Goal: Task Accomplishment & Management: Use online tool/utility

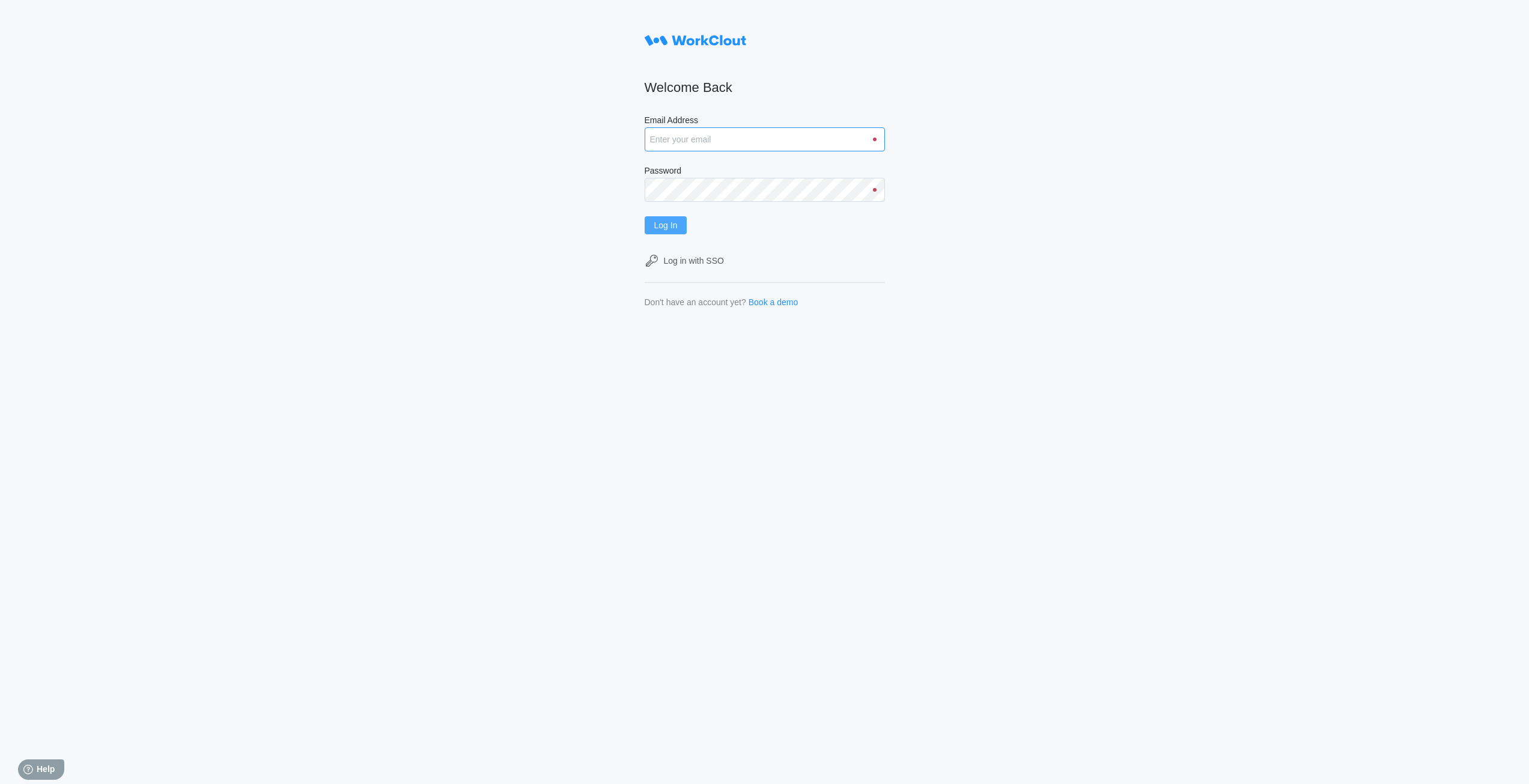
type input "rpenders@simcona.com"
click at [650, 222] on button "Log In" at bounding box center [665, 225] width 43 height 18
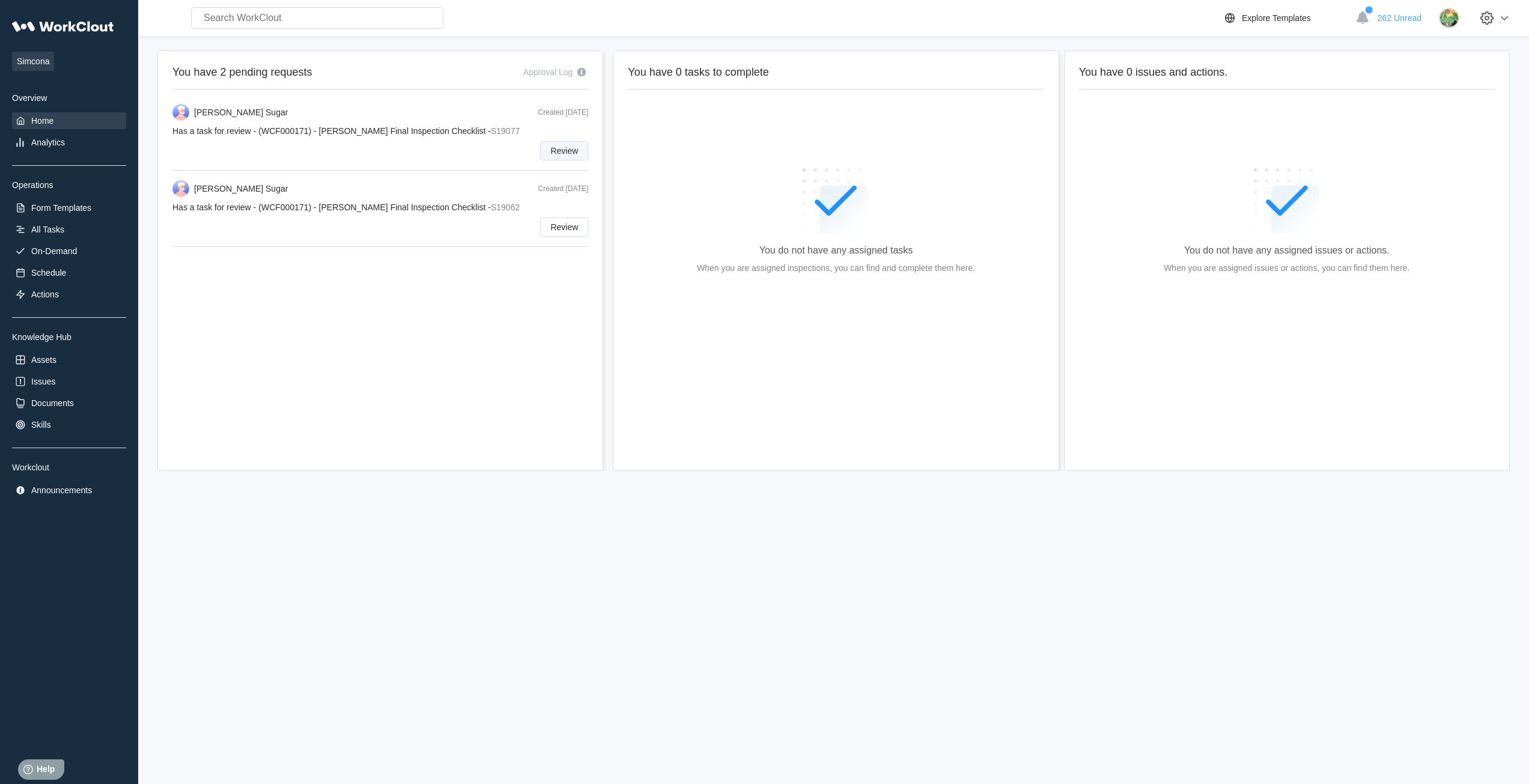
click at [573, 151] on span "Review" at bounding box center [564, 151] width 28 height 8
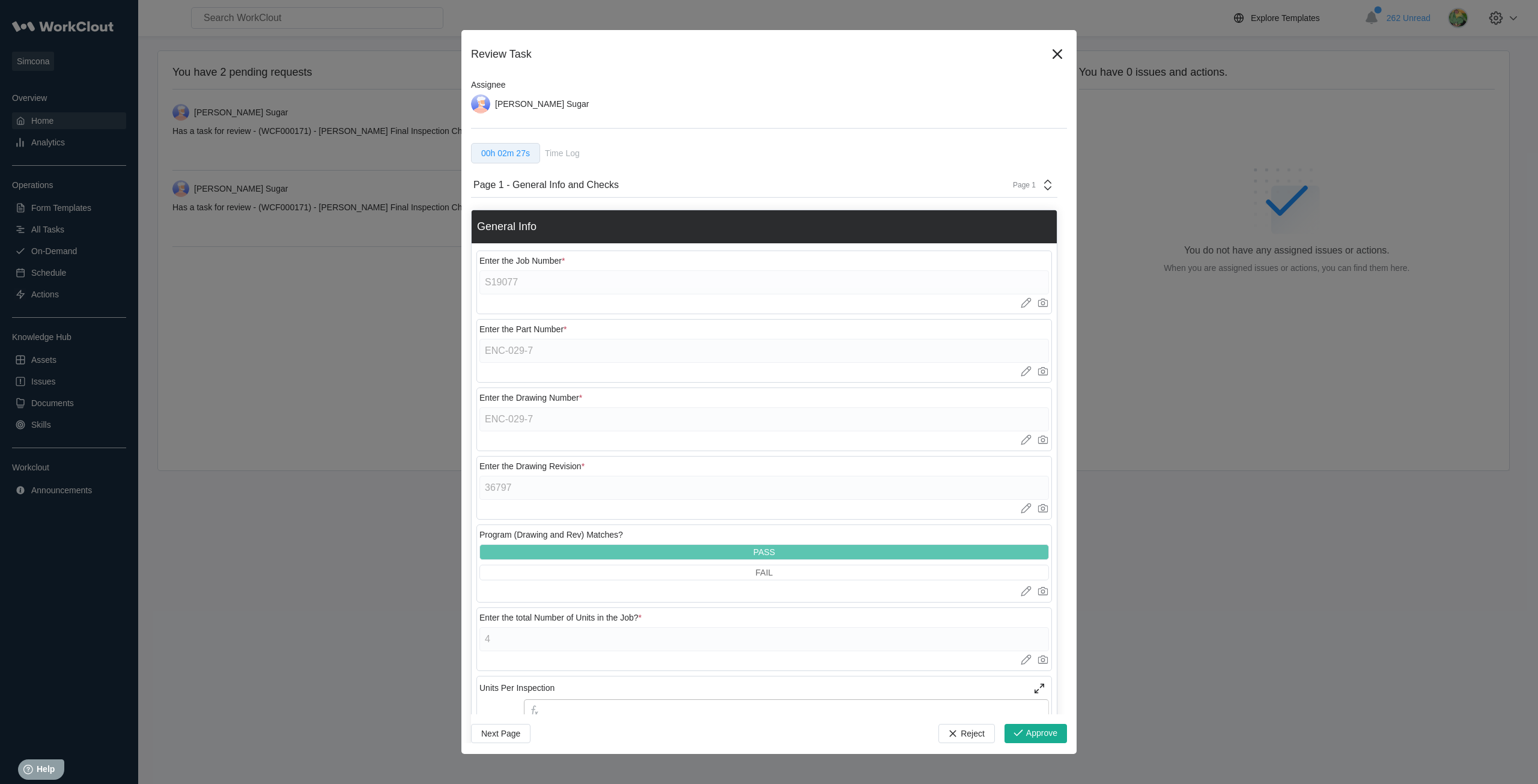
scroll to position [56, 0]
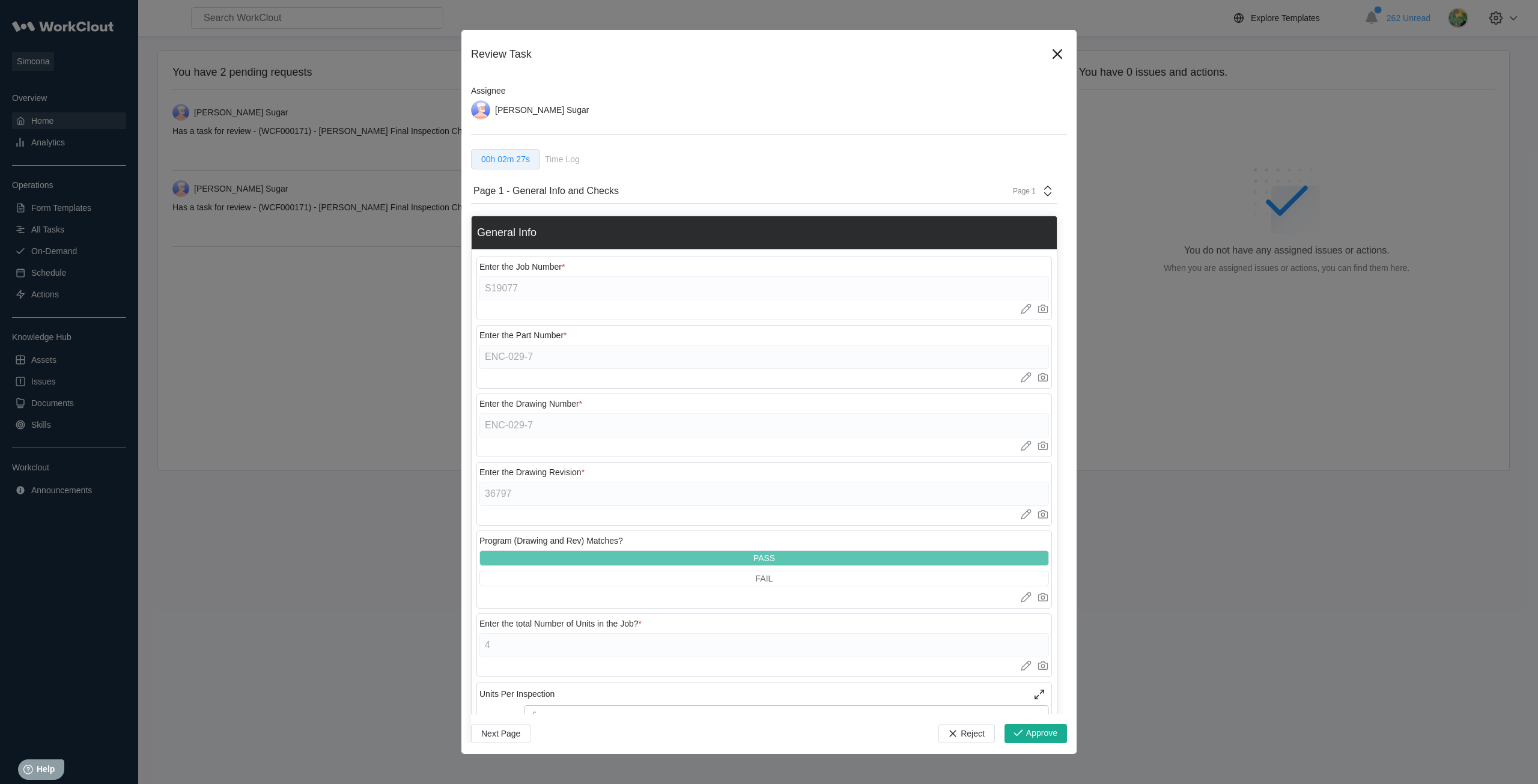
click at [1019, 196] on div "Page 1" at bounding box center [1031, 191] width 49 height 15
click at [964, 246] on div "Page 2 - QC Pictures" at bounding box center [929, 239] width 239 height 20
type textarea "x"
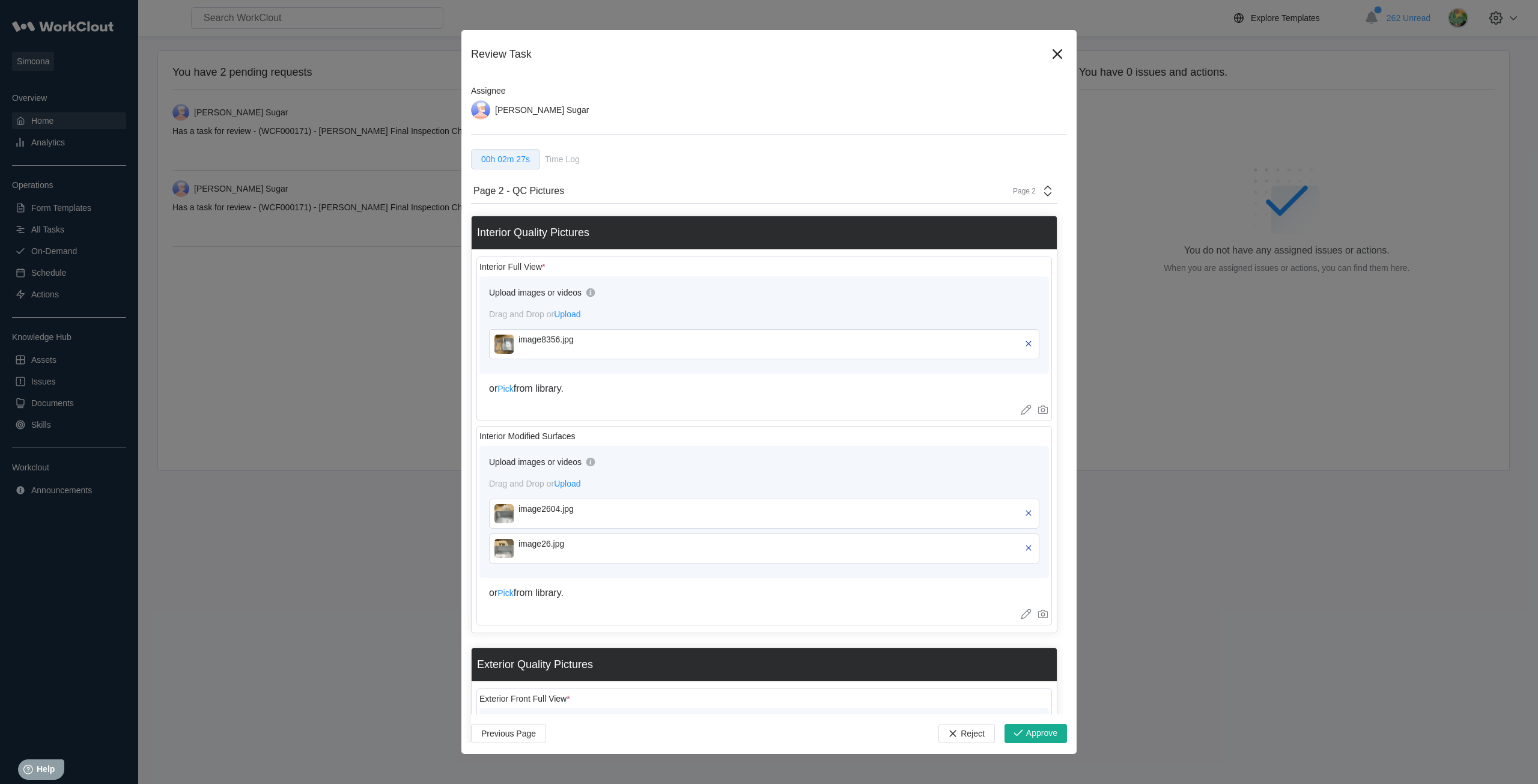
click at [503, 345] on img at bounding box center [504, 343] width 19 height 19
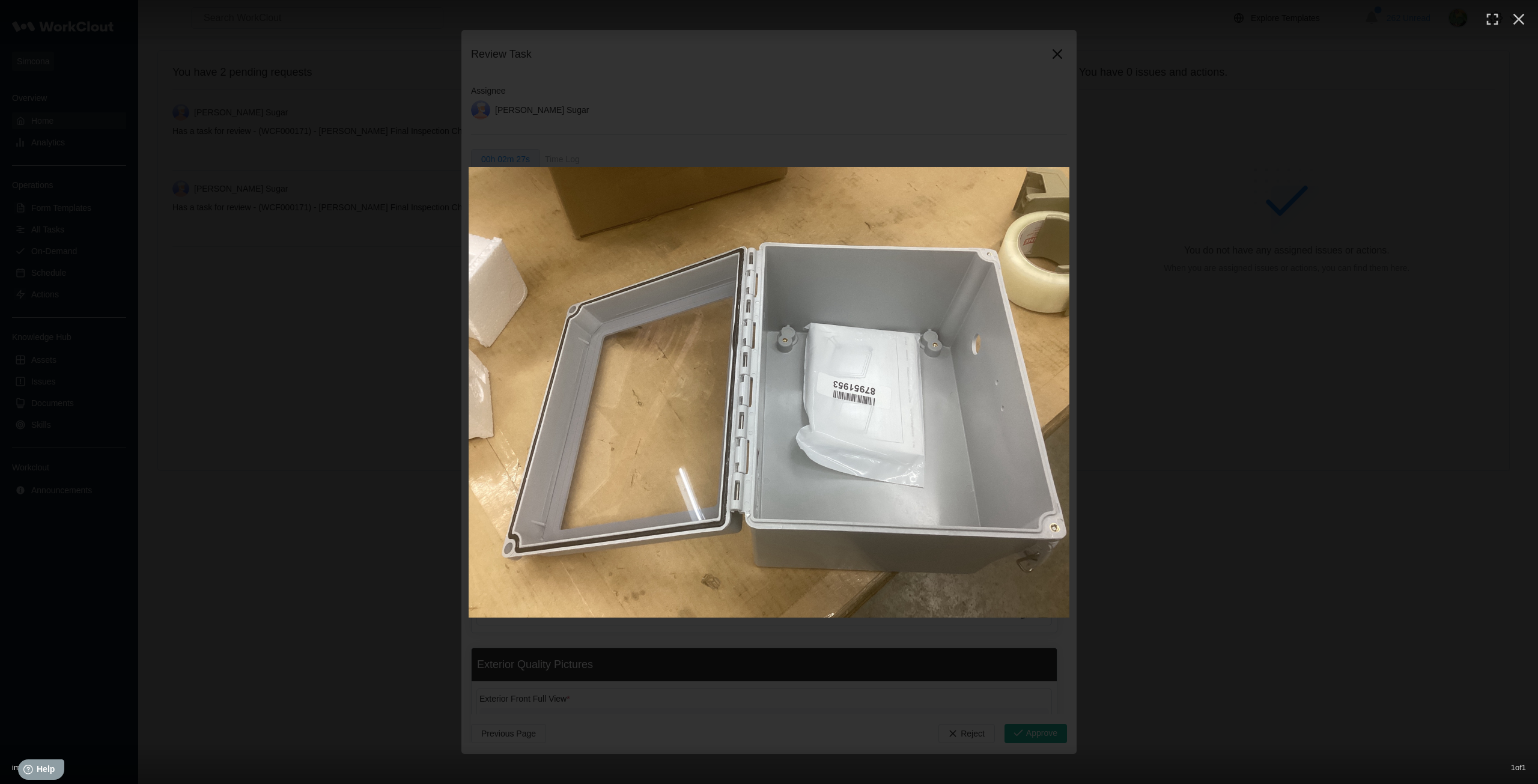
click at [1135, 587] on div at bounding box center [769, 392] width 1538 height 450
click at [1525, 22] on icon "button" at bounding box center [1518, 19] width 19 height 19
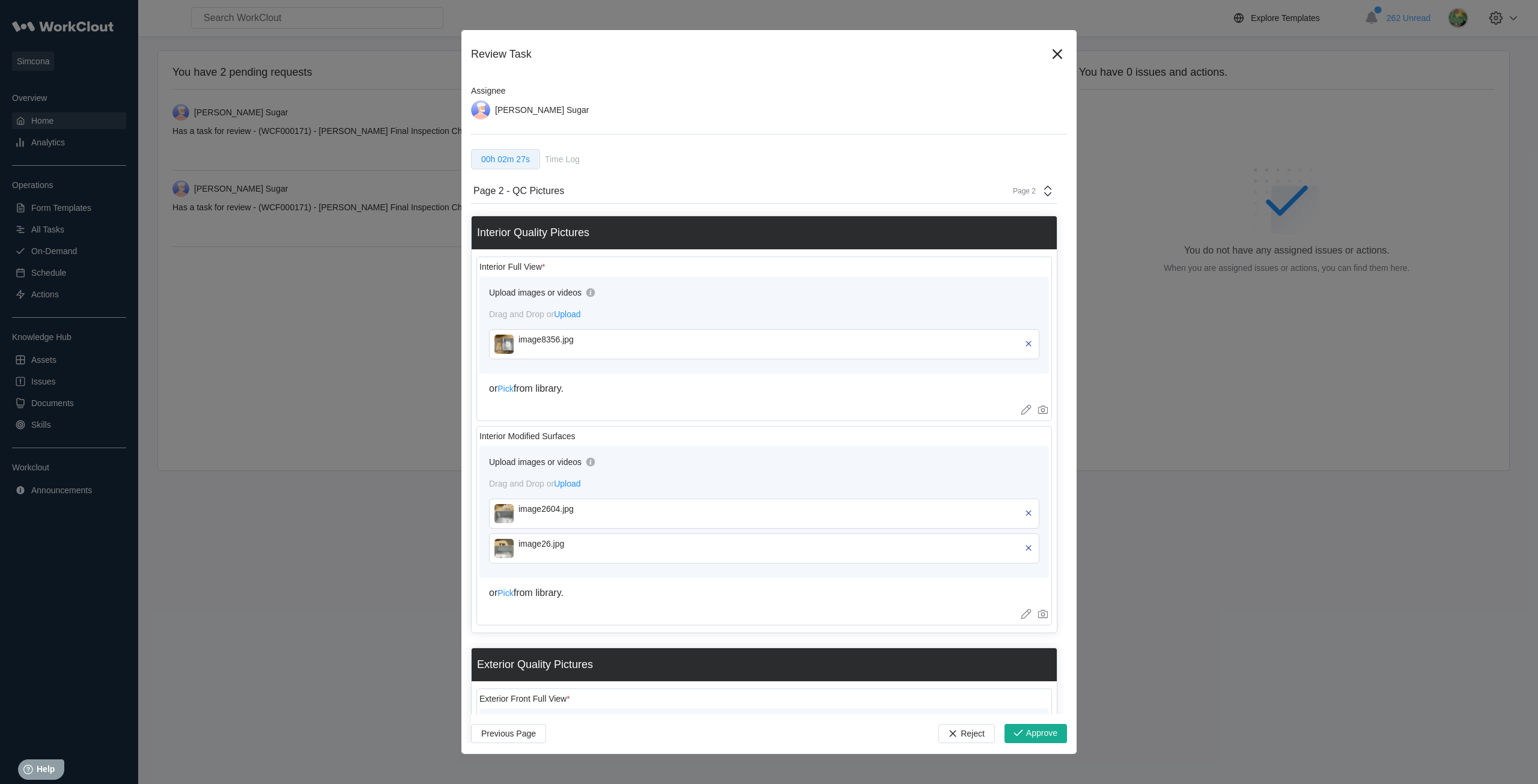
click at [509, 508] on img at bounding box center [504, 513] width 19 height 19
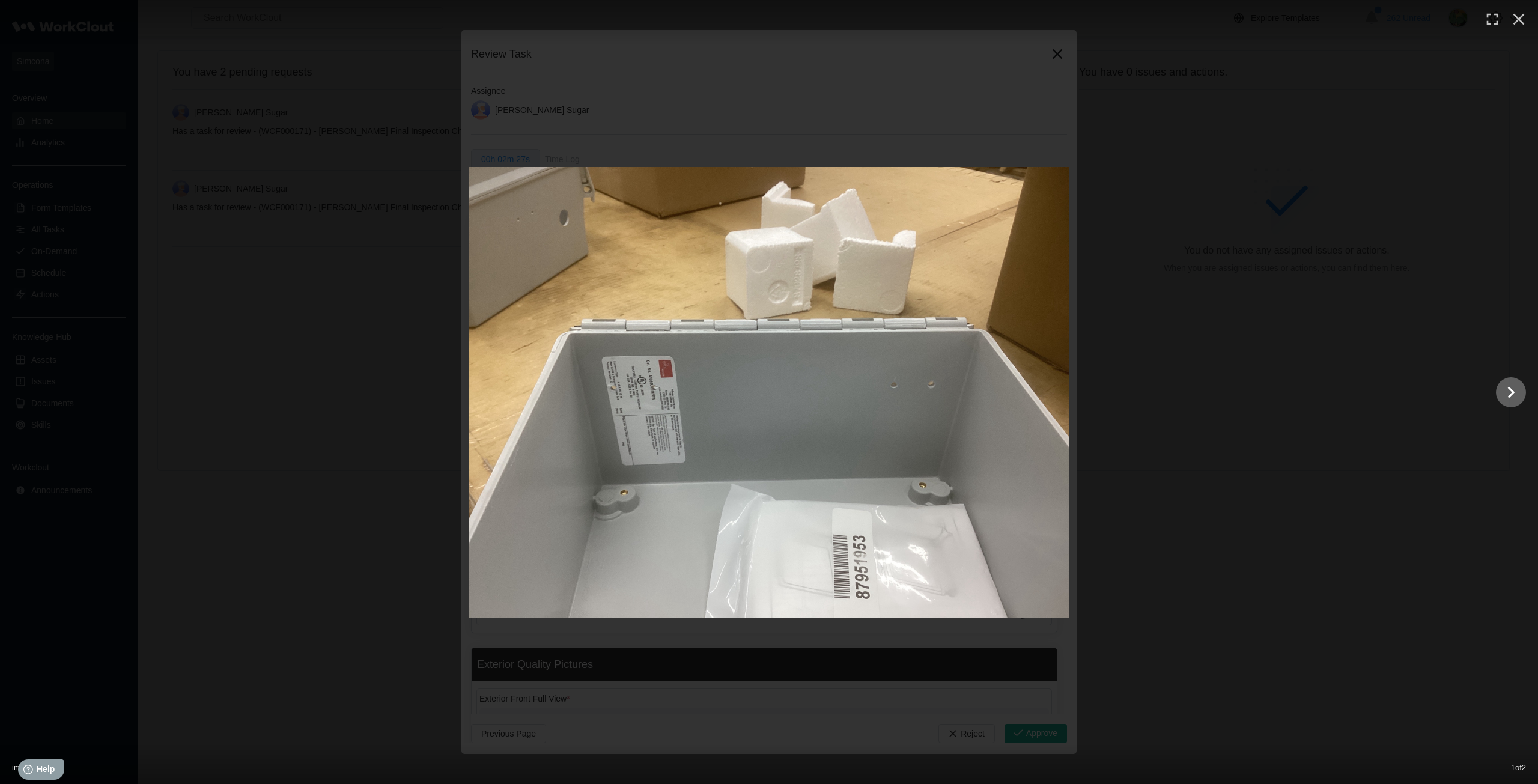
click at [1513, 394] on icon "Show slide 2 of 2" at bounding box center [1512, 392] width 7 height 11
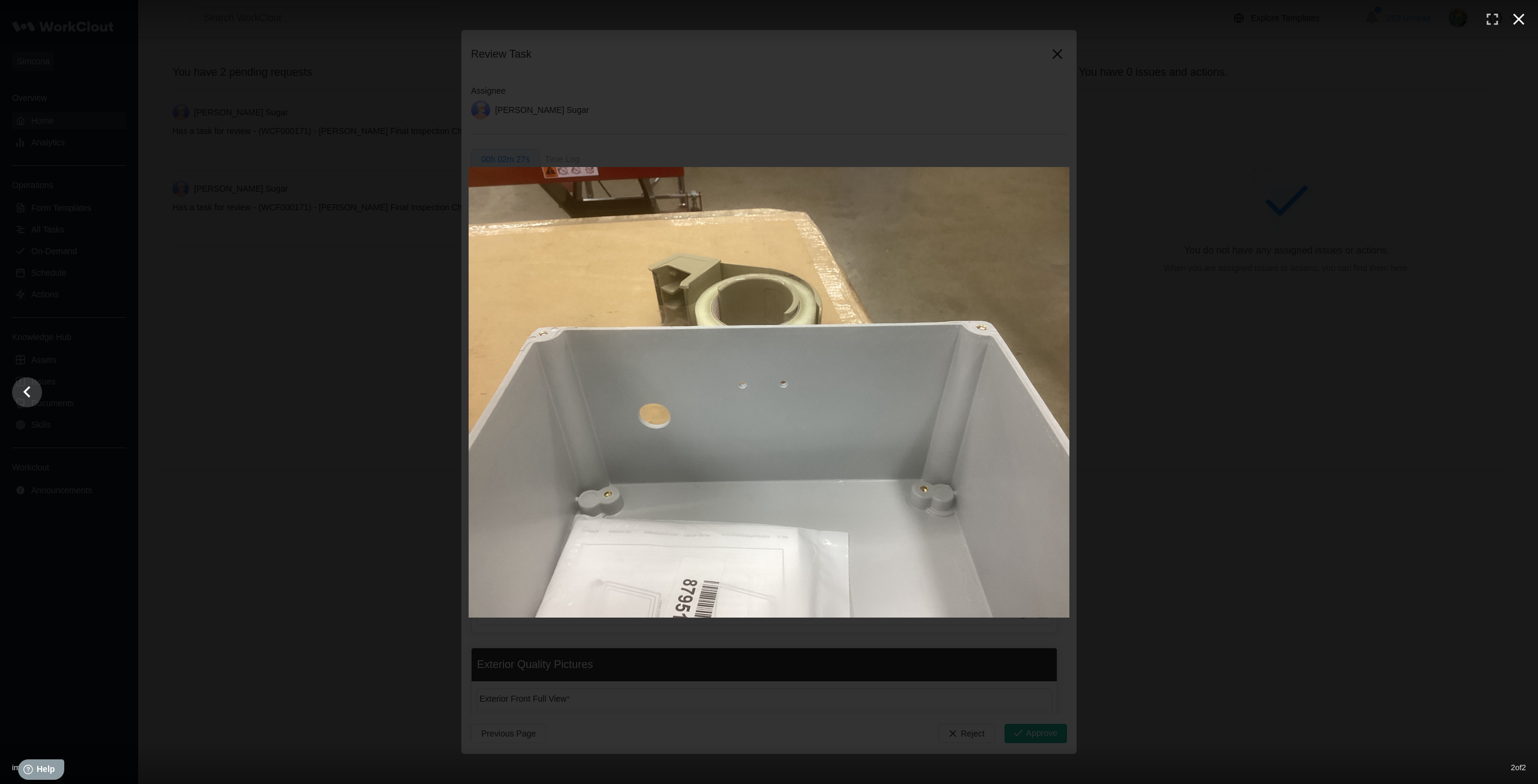
click at [1519, 23] on icon "button" at bounding box center [1518, 19] width 19 height 19
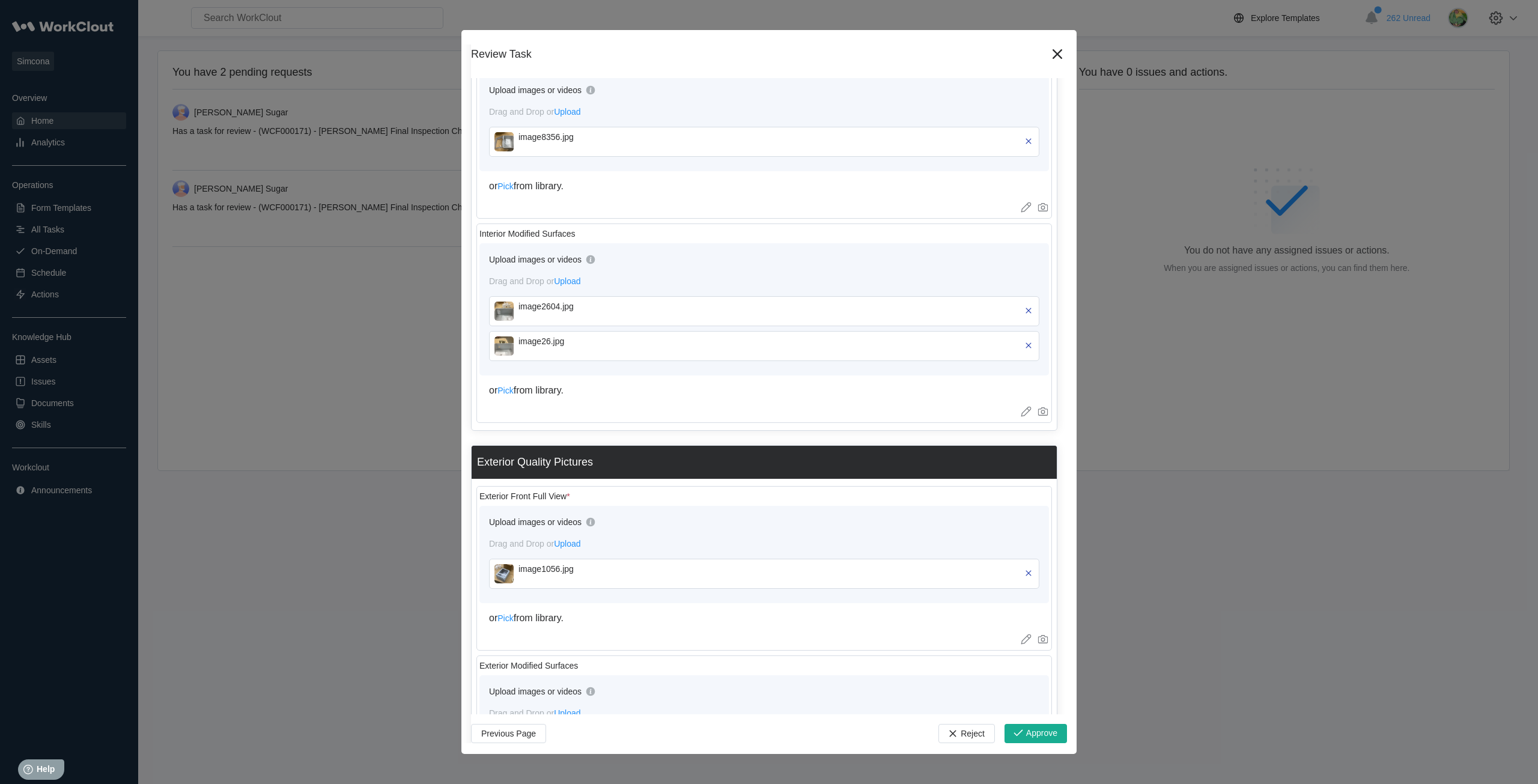
scroll to position [296, 0]
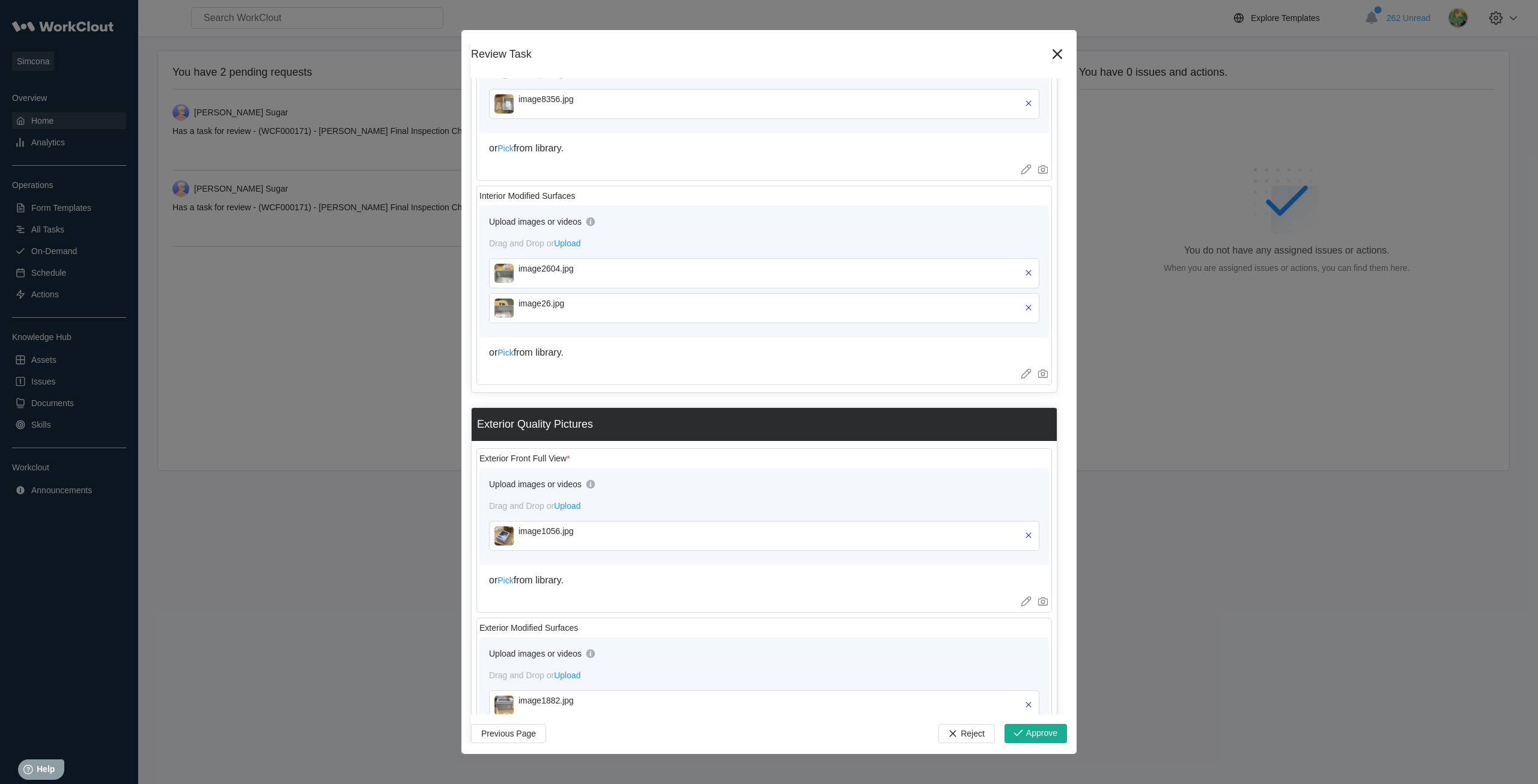
click at [505, 543] on img at bounding box center [504, 535] width 19 height 19
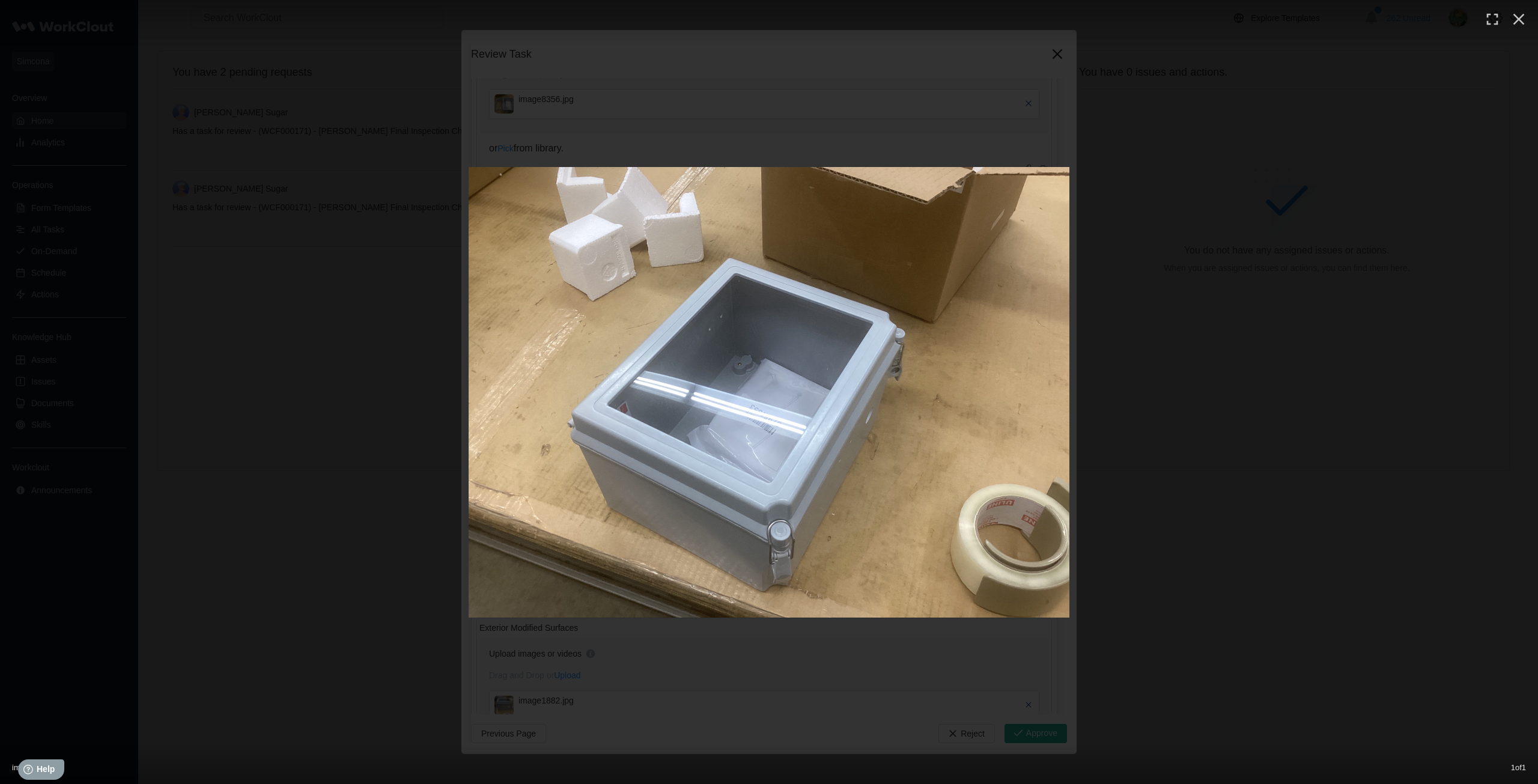
click at [1346, 308] on div at bounding box center [769, 392] width 1538 height 450
click at [1520, 19] on icon "button" at bounding box center [1519, 20] width 11 height 11
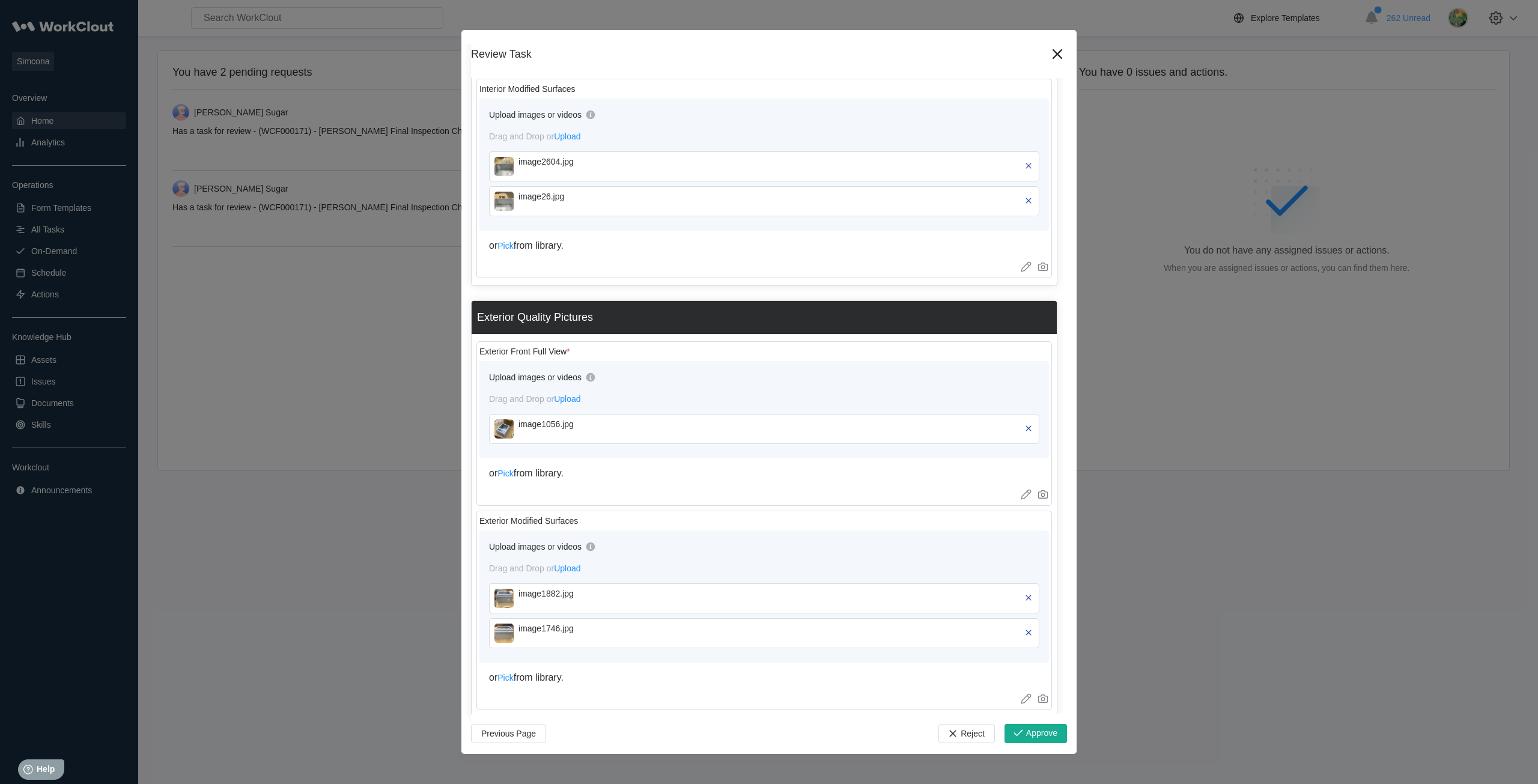
scroll to position [597, 0]
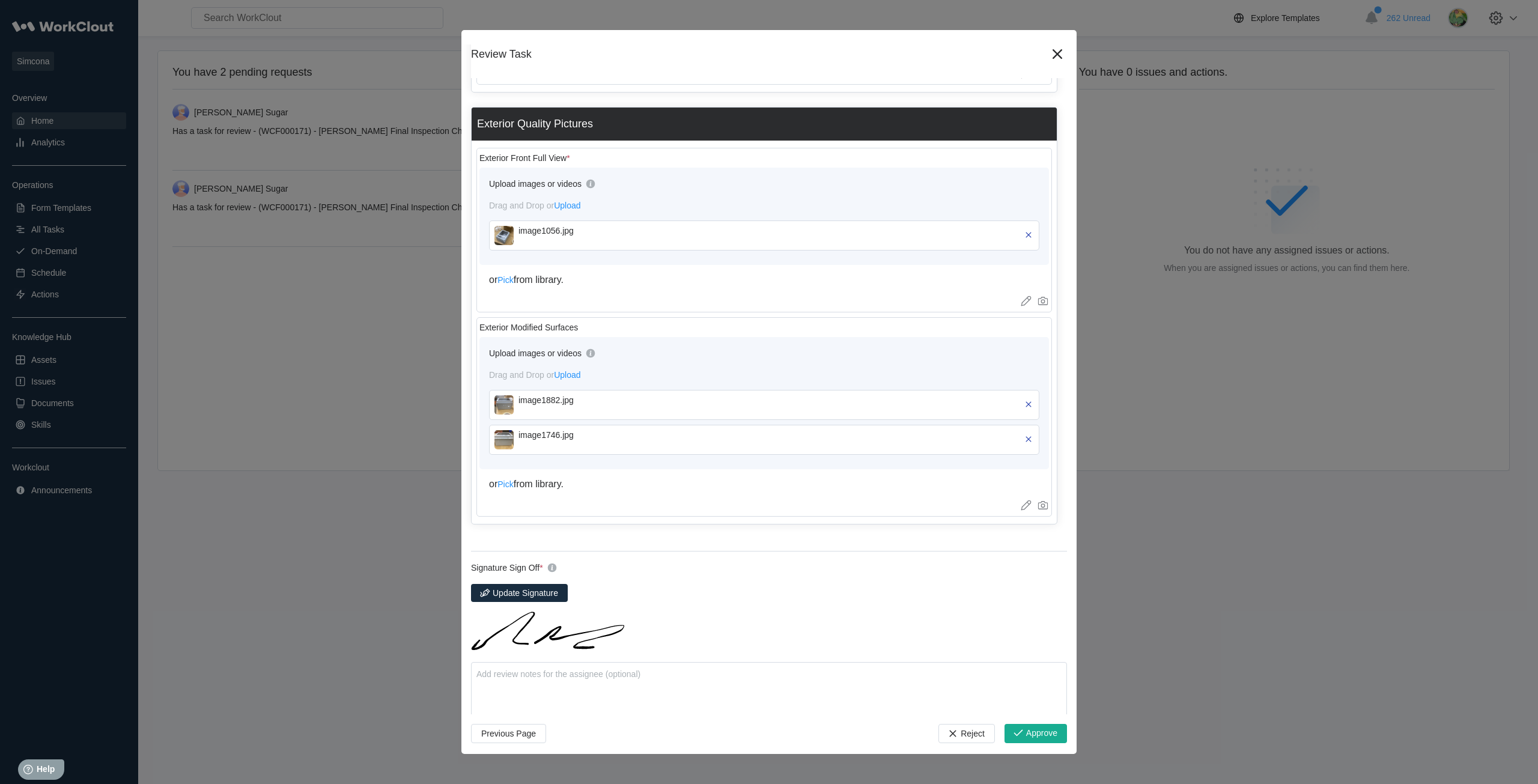
click at [507, 399] on img at bounding box center [504, 404] width 19 height 19
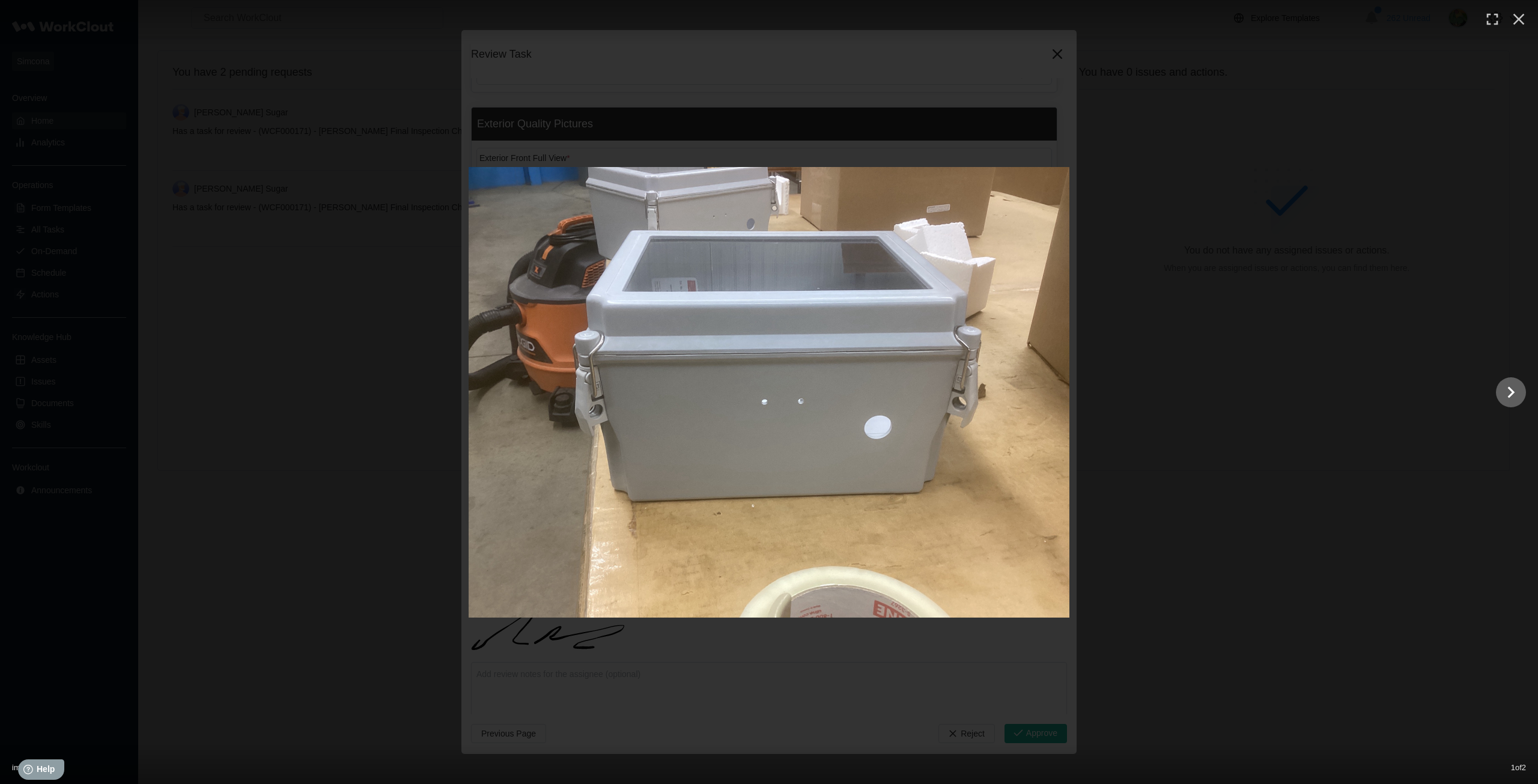
click at [1504, 387] on icon "Show slide 2 of 2" at bounding box center [1511, 392] width 23 height 29
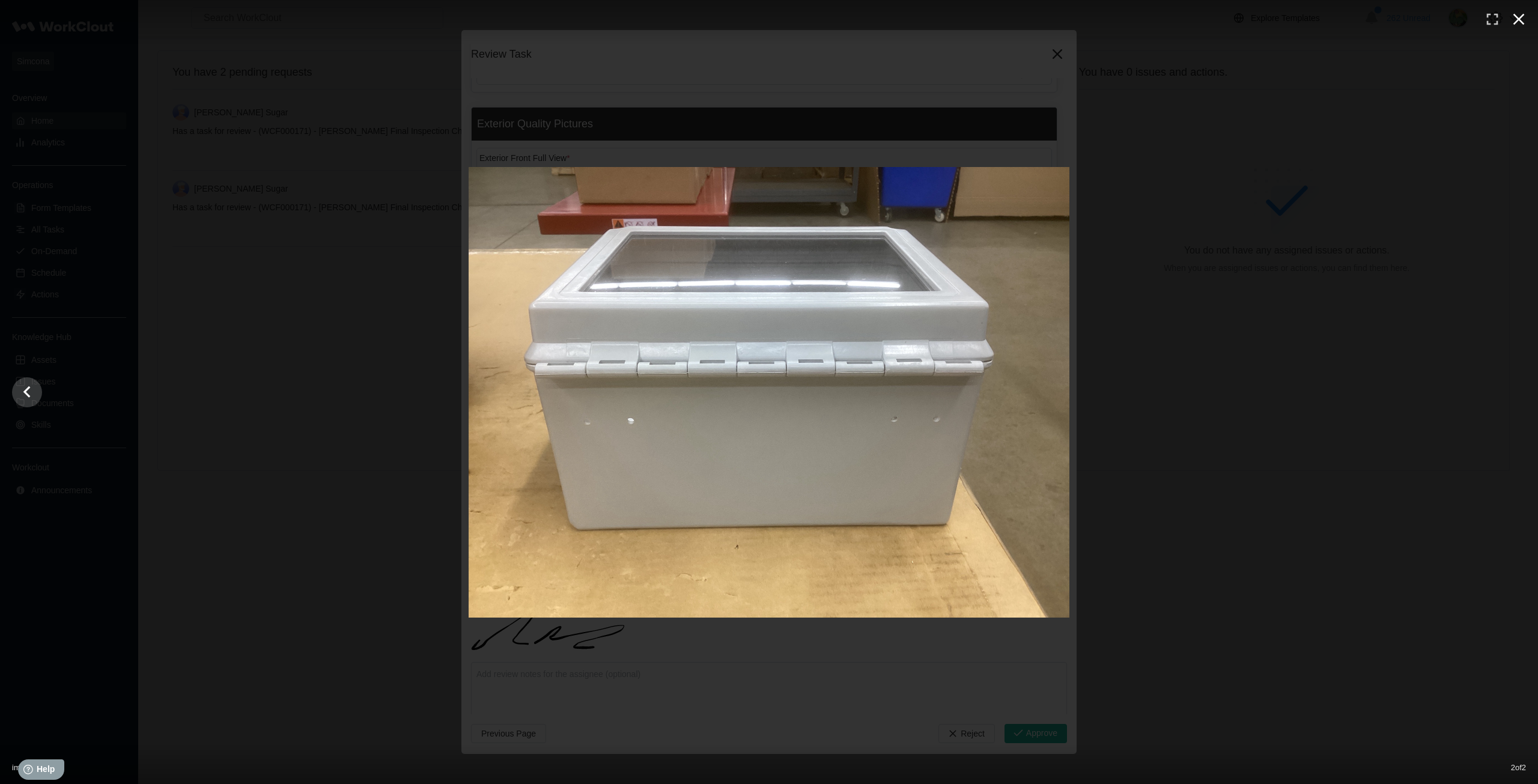
click at [1525, 17] on icon "button" at bounding box center [1518, 19] width 19 height 19
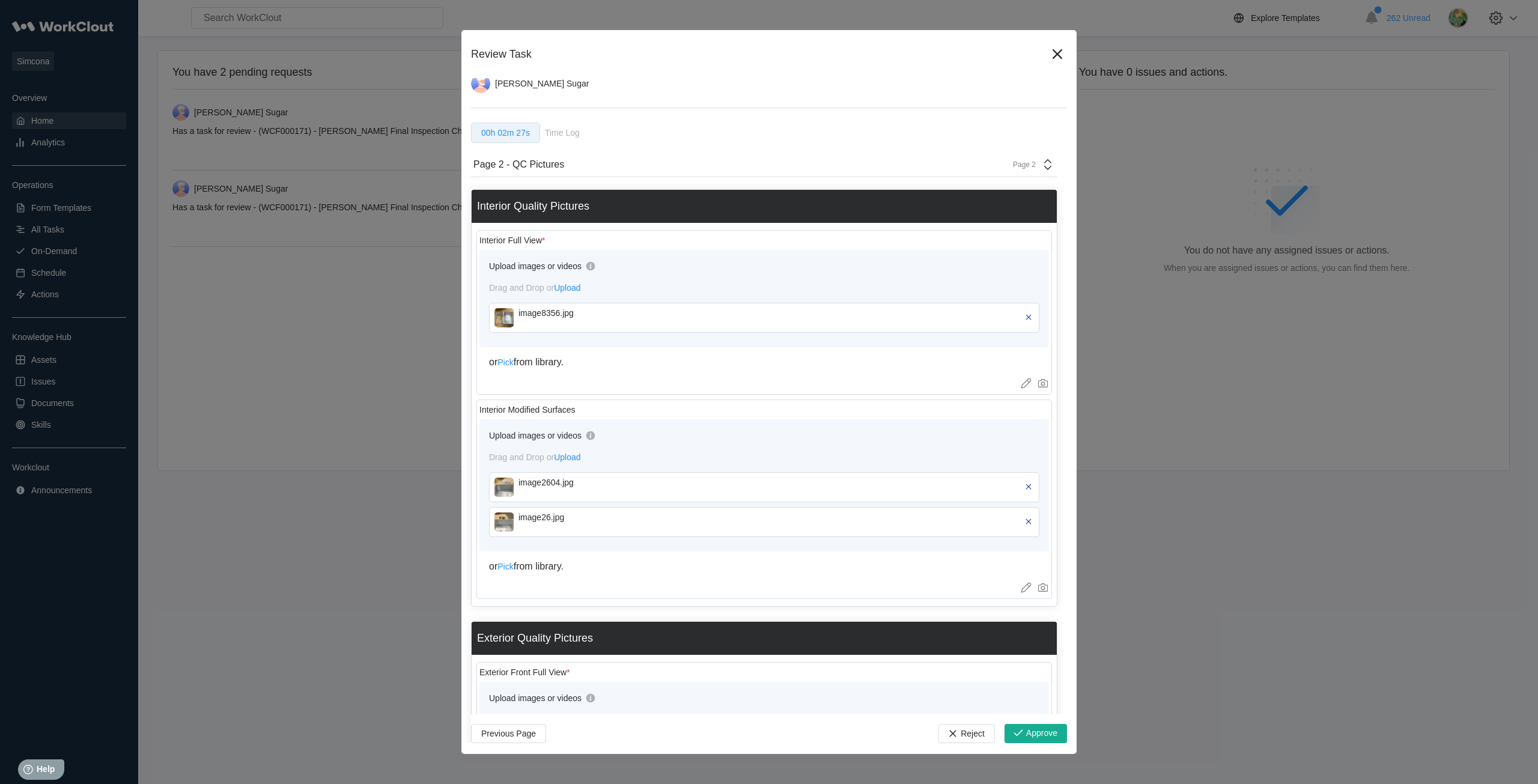
scroll to position [0, 0]
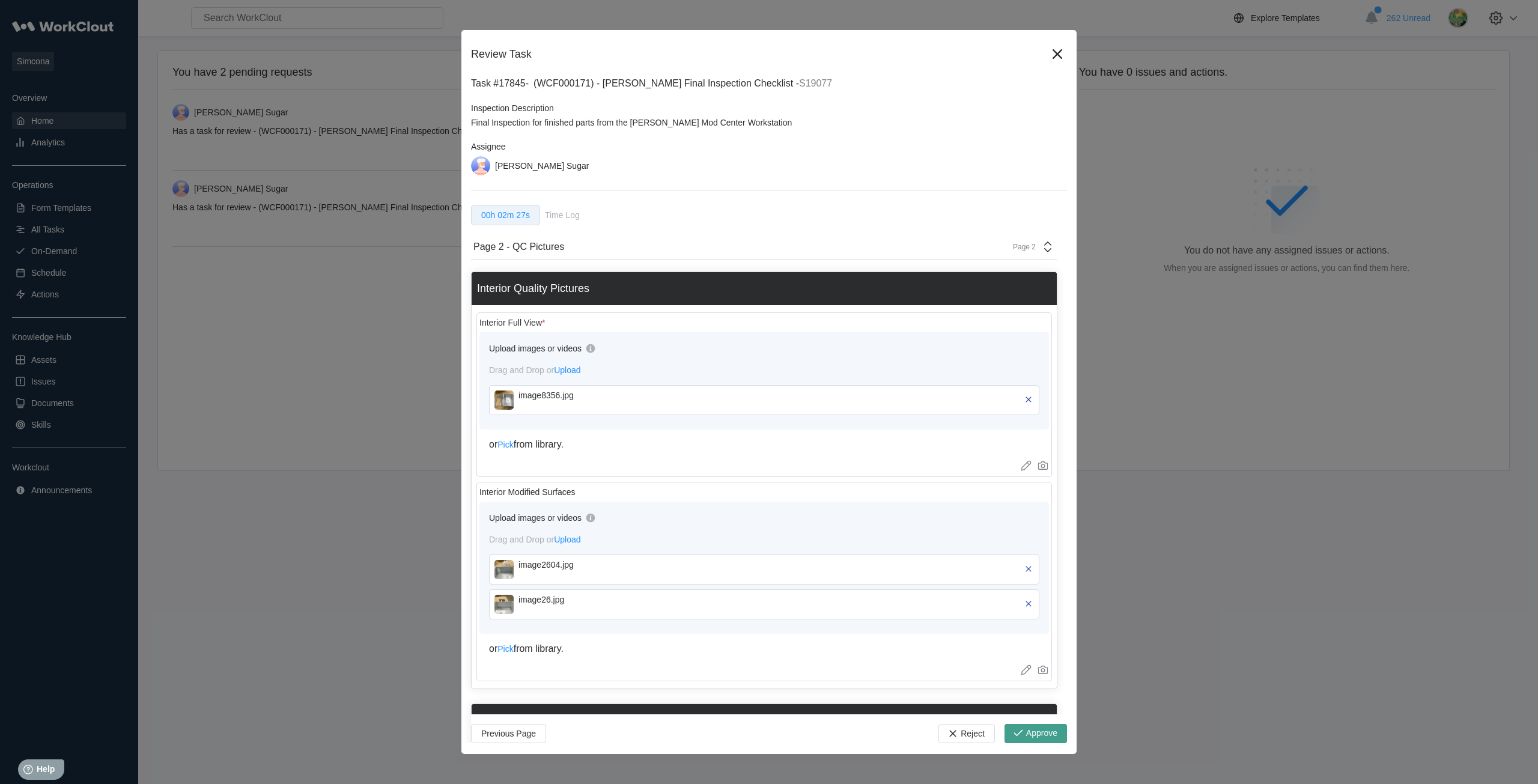
click at [1026, 729] on span "Approve" at bounding box center [1042, 734] width 31 height 10
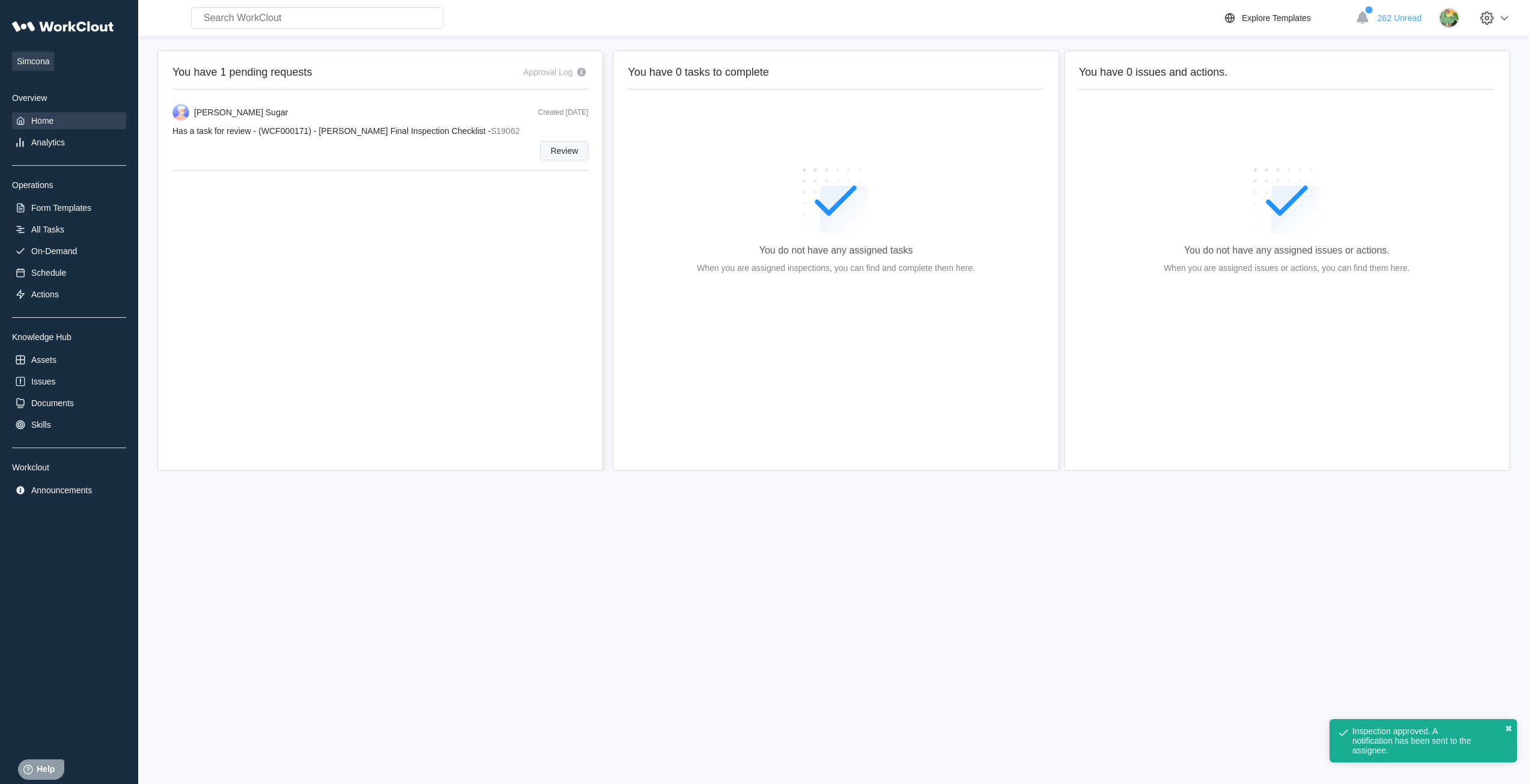
click at [555, 155] on span "Review" at bounding box center [564, 151] width 28 height 8
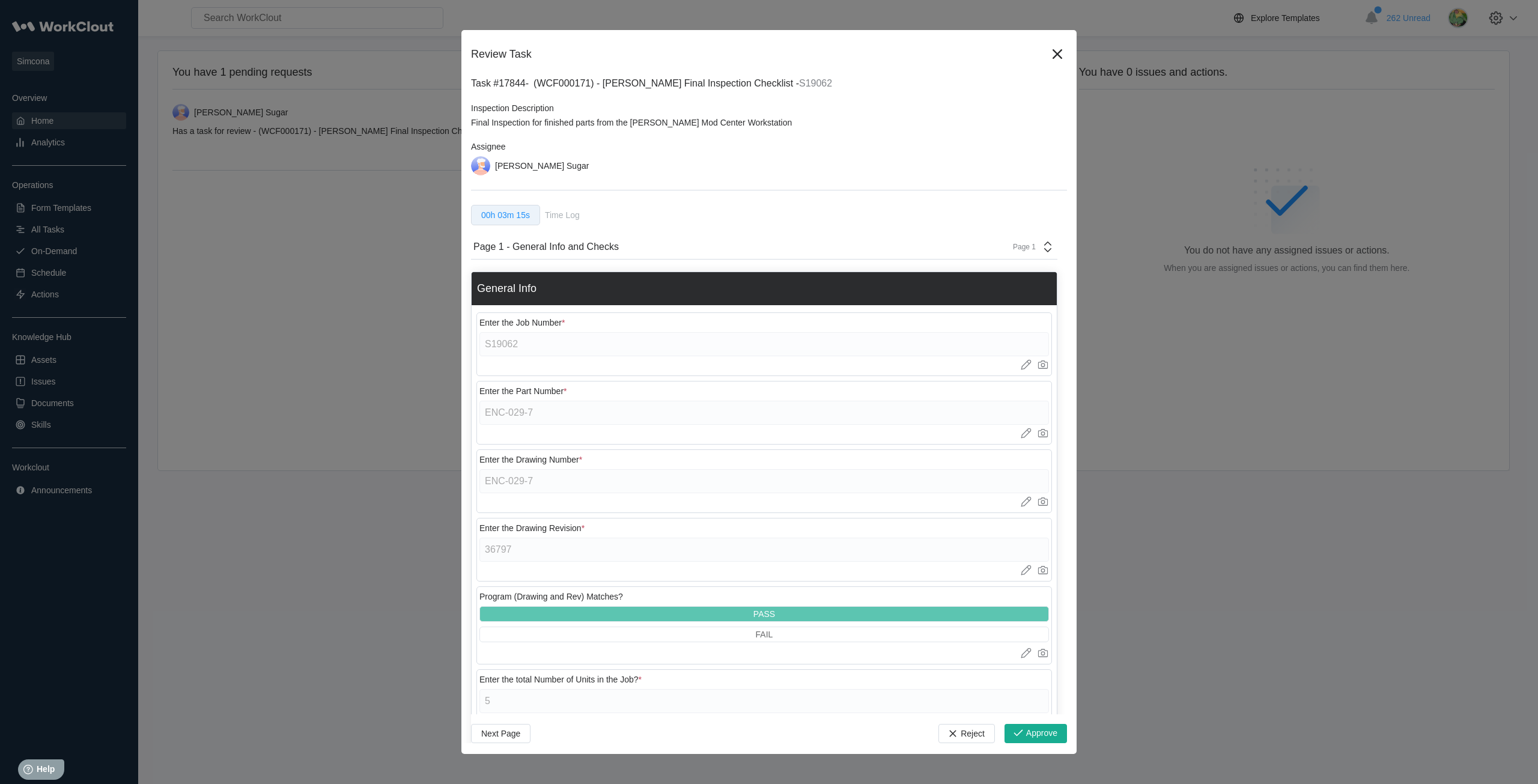
click at [1024, 248] on div "Page 1" at bounding box center [1021, 247] width 30 height 8
click at [889, 296] on div "Page 2 - QC Pictures" at bounding box center [929, 295] width 230 height 10
type textarea "x"
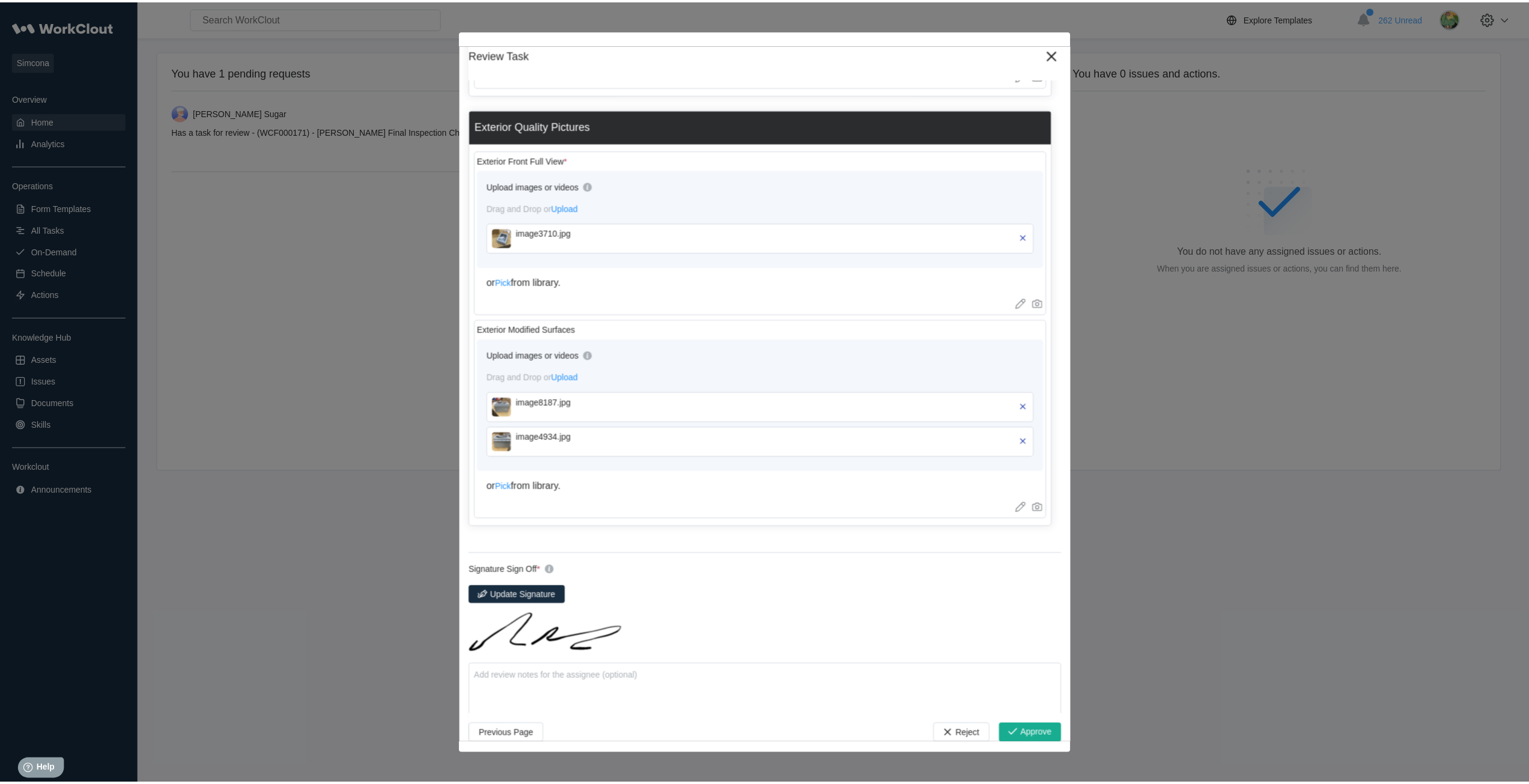
scroll to position [633, 0]
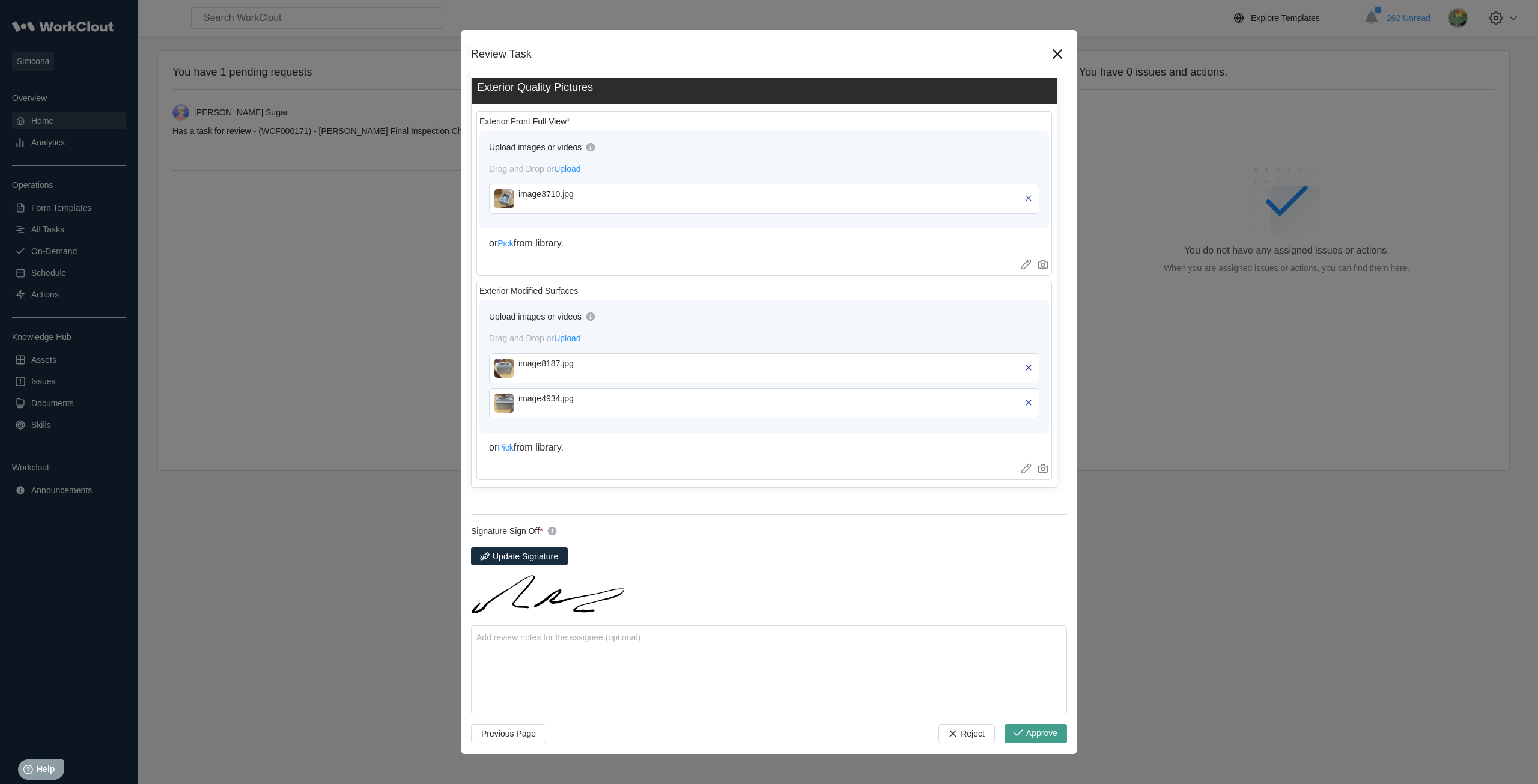
click at [1045, 734] on span "Approve" at bounding box center [1042, 734] width 31 height 10
